Goal: Task Accomplishment & Management: Use online tool/utility

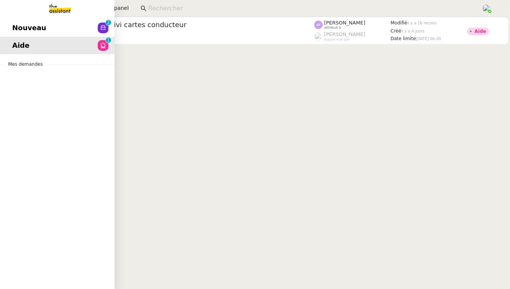
click at [19, 24] on span "Nouveau" at bounding box center [29, 27] width 34 height 11
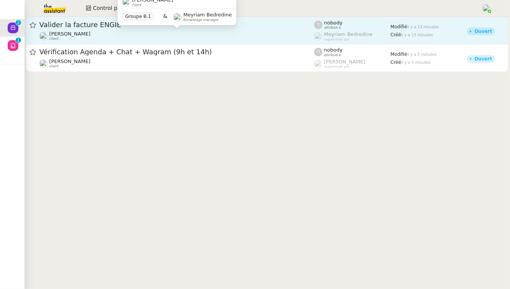
click at [153, 34] on div "[PERSON_NAME] Conceicao client" at bounding box center [176, 36] width 275 height 10
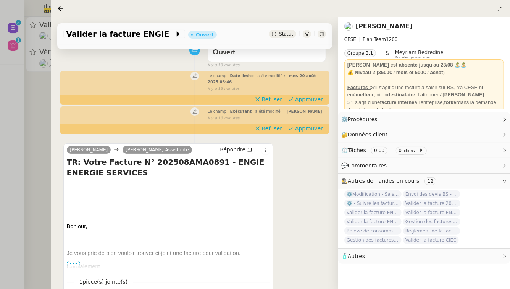
scroll to position [79, 0]
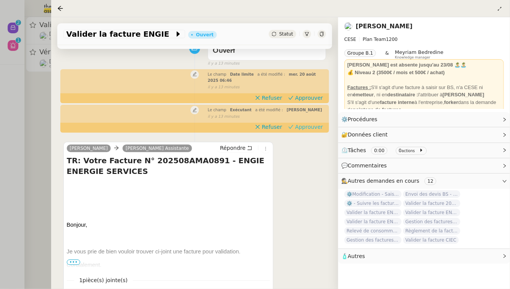
click at [313, 125] on span "Approuver" at bounding box center [309, 127] width 28 height 8
click at [320, 96] on span "Approuver" at bounding box center [309, 98] width 28 height 8
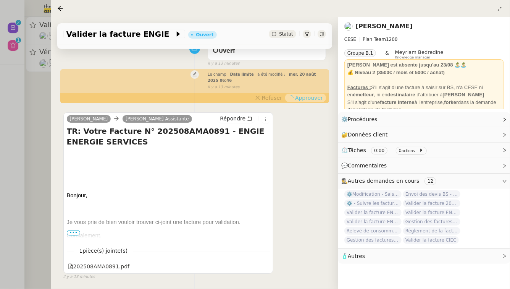
click at [58, 95] on div "Tâche Message Commentaire Veuillez patienter une erreur s'est produite 👌👌👌 mess…" at bounding box center [194, 147] width 287 height 289
click at [35, 99] on div at bounding box center [255, 144] width 510 height 289
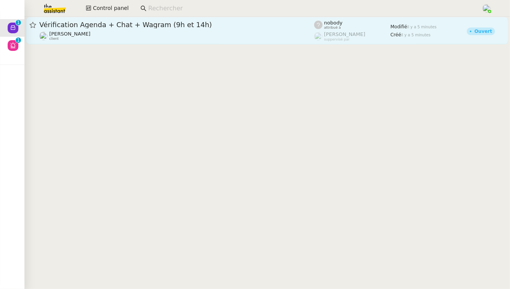
click at [132, 37] on div "[PERSON_NAME] client" at bounding box center [176, 36] width 275 height 10
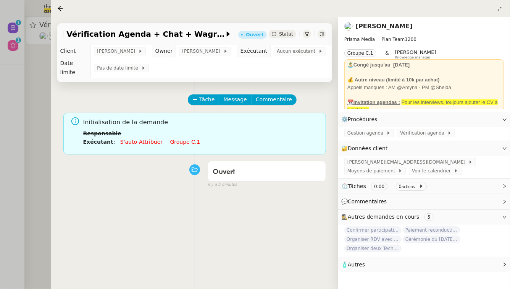
click at [182, 139] on link "Groupe c.1" at bounding box center [185, 142] width 30 height 6
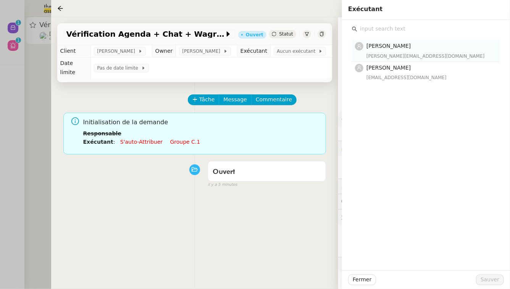
click at [410, 52] on div "[PERSON_NAME][EMAIL_ADDRESS][DOMAIN_NAME]" at bounding box center [431, 56] width 129 height 8
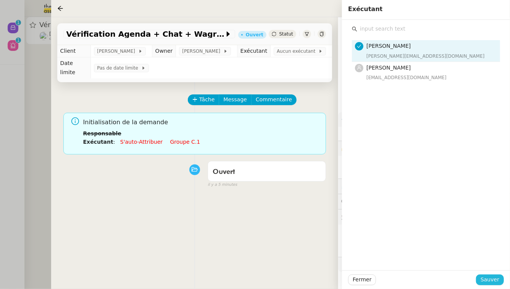
click at [489, 282] on span "Sauver" at bounding box center [490, 279] width 19 height 9
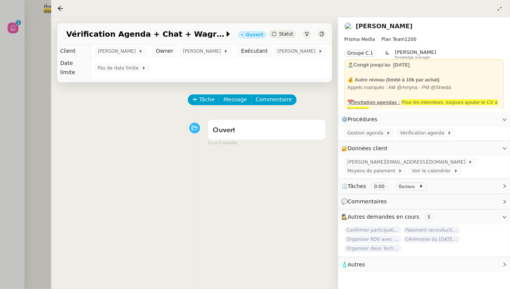
click at [10, 88] on div at bounding box center [255, 144] width 510 height 289
